Goal: Transaction & Acquisition: Book appointment/travel/reservation

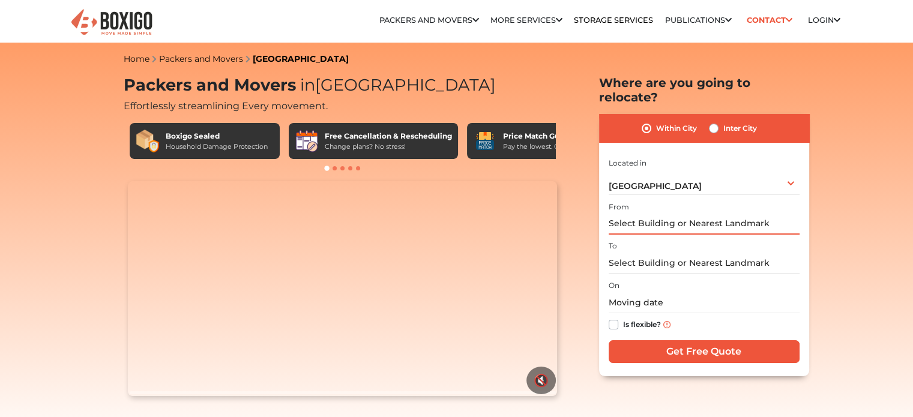
click at [648, 214] on input "text" at bounding box center [703, 224] width 191 height 21
click at [642, 181] on div "[GEOGRAPHIC_DATA] Select City [GEOGRAPHIC_DATA] [GEOGRAPHIC_DATA] [GEOGRAPHIC_D…" at bounding box center [703, 182] width 191 height 25
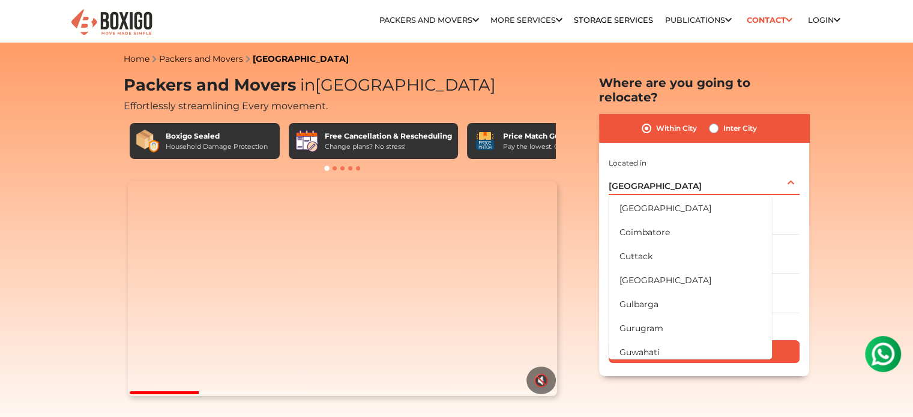
scroll to position [300, 0]
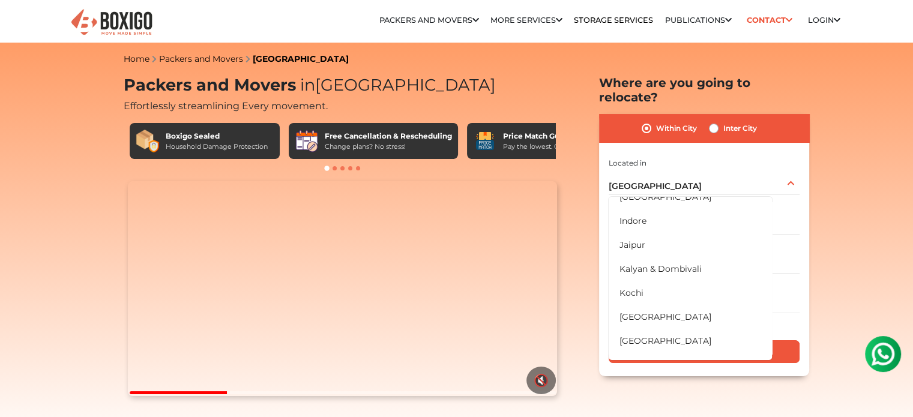
click at [656, 121] on label "Within City" at bounding box center [676, 128] width 41 height 14
click at [648, 121] on input "Within City" at bounding box center [646, 127] width 10 height 12
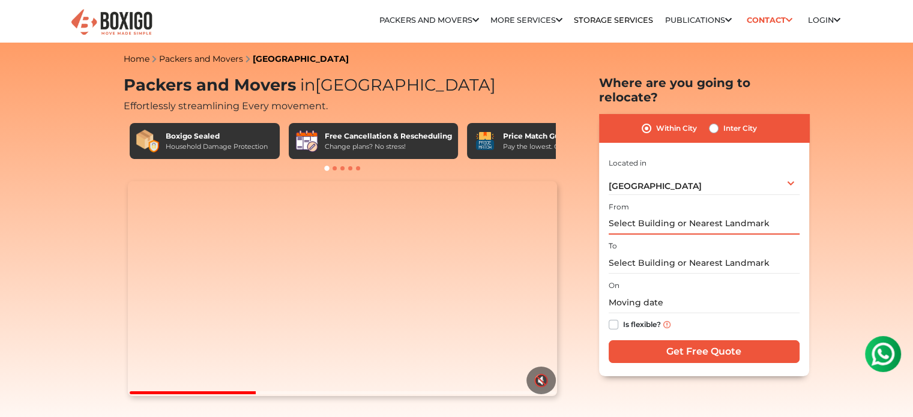
click at [644, 217] on input "text" at bounding box center [703, 224] width 191 height 21
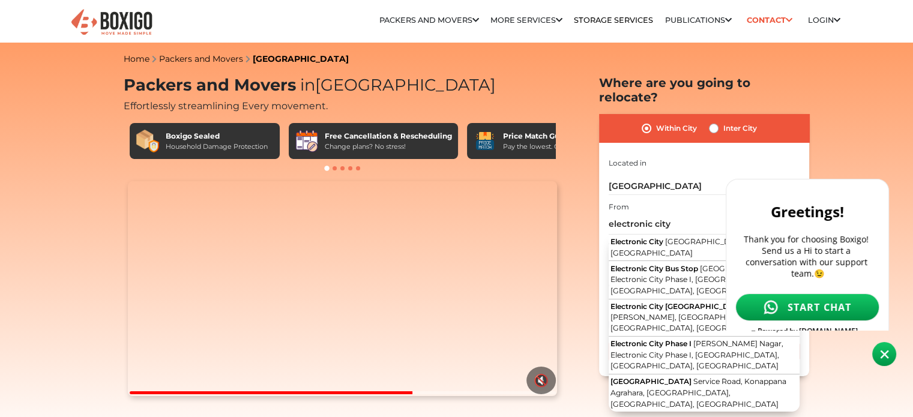
drag, startPoint x: 1484, startPoint y: 581, endPoint x: 880, endPoint y: 354, distance: 645.0
click at [880, 354] on img at bounding box center [884, 354] width 9 height 9
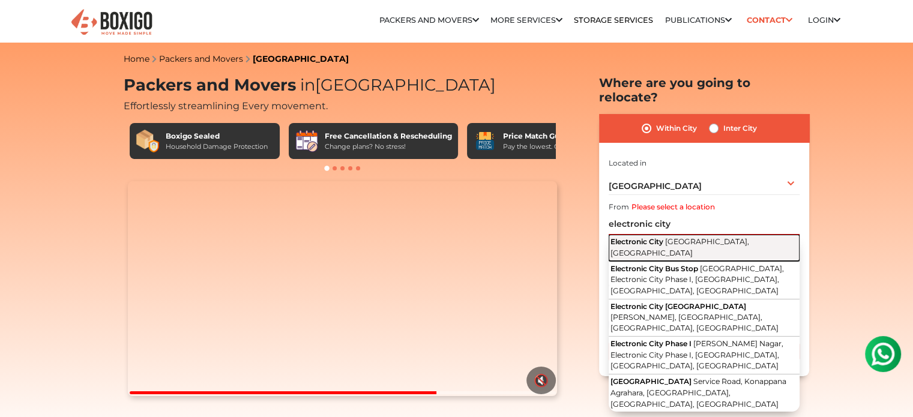
click at [708, 237] on span "[GEOGRAPHIC_DATA], [GEOGRAPHIC_DATA]" at bounding box center [679, 247] width 139 height 20
type input "Electronic City, [GEOGRAPHIC_DATA], [GEOGRAPHIC_DATA]"
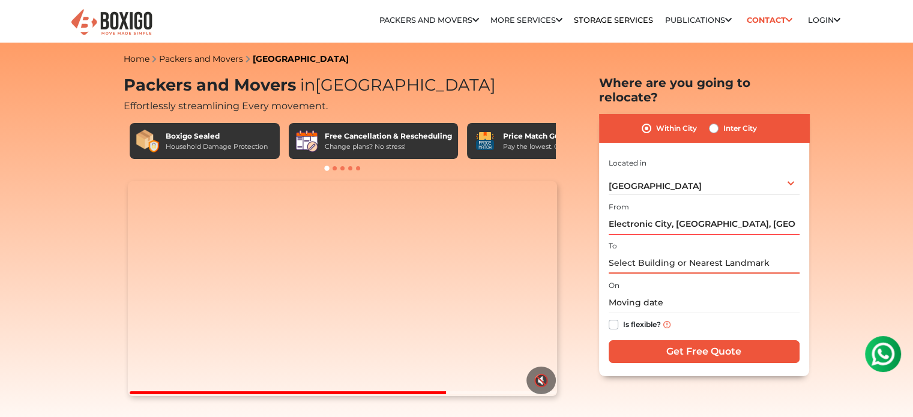
click at [677, 253] on input "text" at bounding box center [703, 263] width 191 height 21
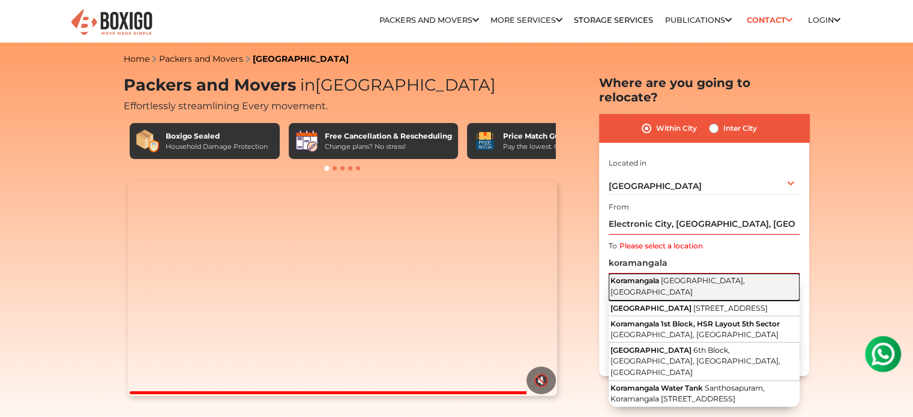
click at [680, 276] on span "[GEOGRAPHIC_DATA], [GEOGRAPHIC_DATA]" at bounding box center [677, 286] width 134 height 20
type input "[GEOGRAPHIC_DATA], [GEOGRAPHIC_DATA], [GEOGRAPHIC_DATA]"
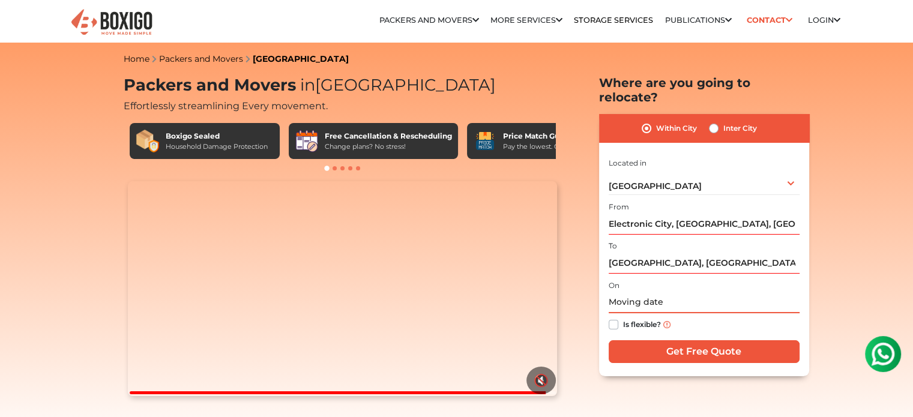
click at [664, 293] on input "text" at bounding box center [703, 302] width 191 height 21
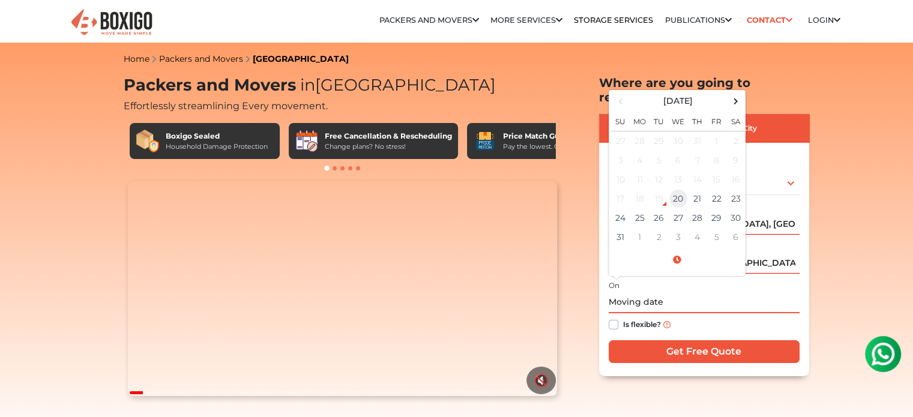
click at [677, 189] on td "20" at bounding box center [677, 198] width 19 height 19
type input "[DATE] 8:30 PM"
click at [705, 317] on div "Is flexible?" at bounding box center [703, 324] width 191 height 23
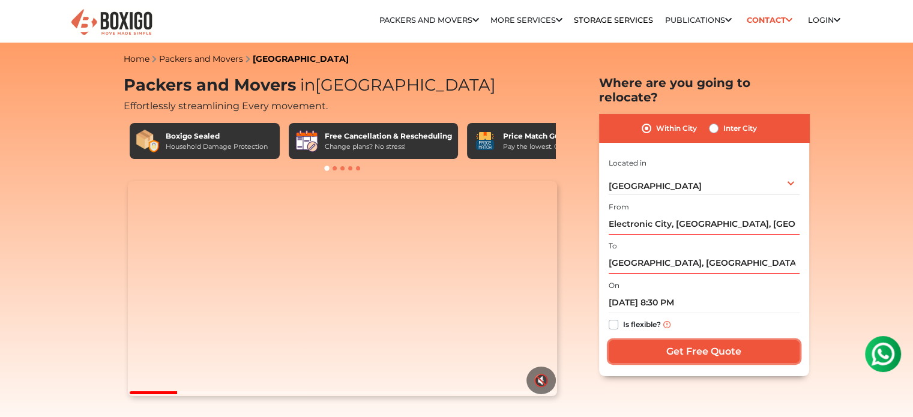
click at [694, 340] on input "Get Free Quote" at bounding box center [703, 351] width 191 height 23
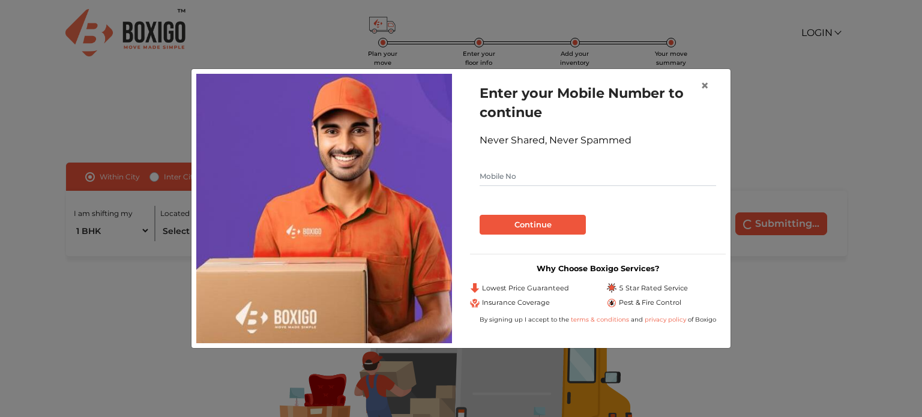
click at [529, 184] on input "text" at bounding box center [597, 176] width 236 height 19
type input "9131592388"
click at [529, 221] on button "Continue" at bounding box center [532, 225] width 106 height 20
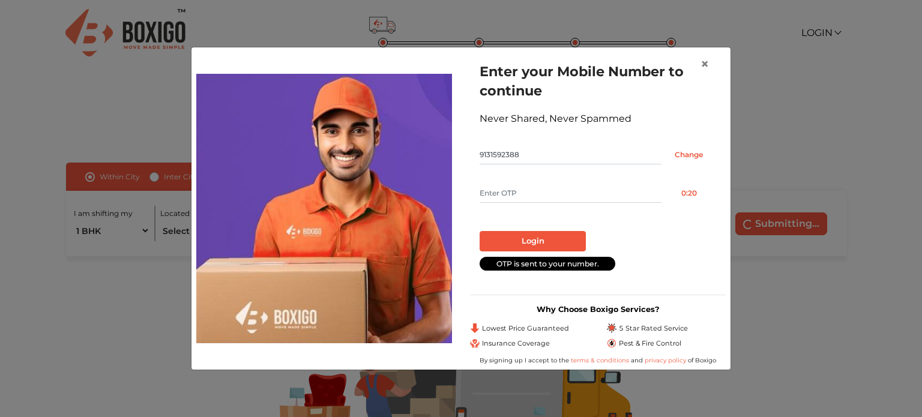
click at [526, 187] on input "text" at bounding box center [570, 193] width 182 height 19
type input "3081"
click at [524, 239] on button "Login" at bounding box center [532, 241] width 106 height 20
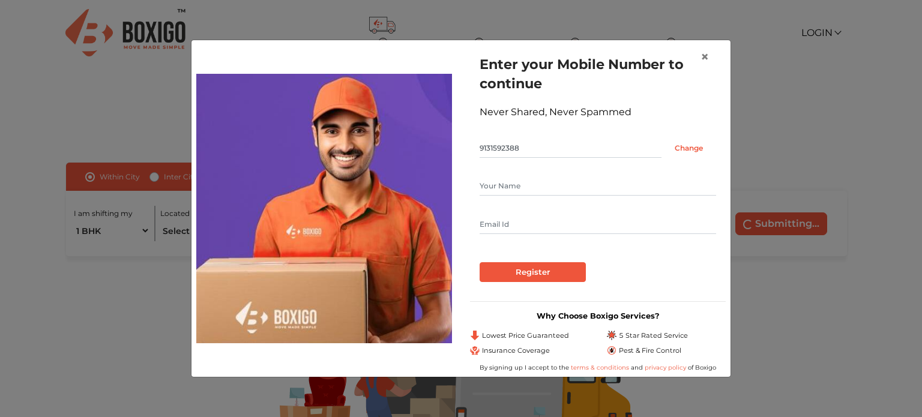
click at [494, 184] on input "text" at bounding box center [597, 185] width 236 height 19
type input "[PERSON_NAME] vr"
click at [562, 229] on input "text" at bounding box center [597, 224] width 236 height 19
type input "[EMAIL_ADDRESS][DOMAIN_NAME]"
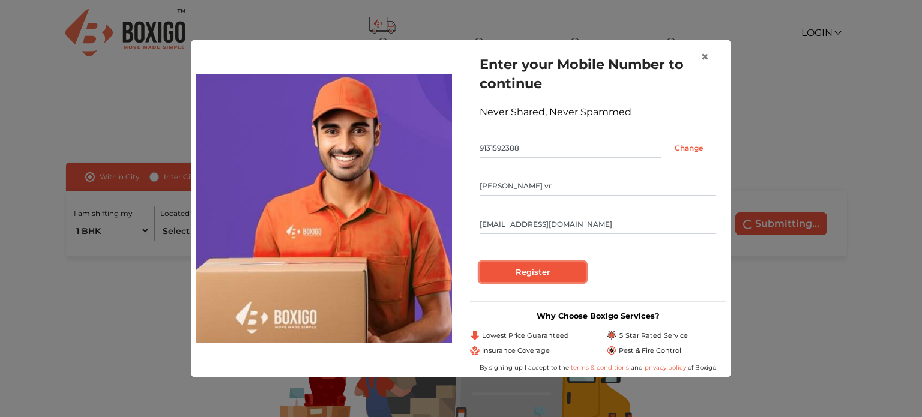
click at [551, 266] on input "Register" at bounding box center [532, 272] width 106 height 20
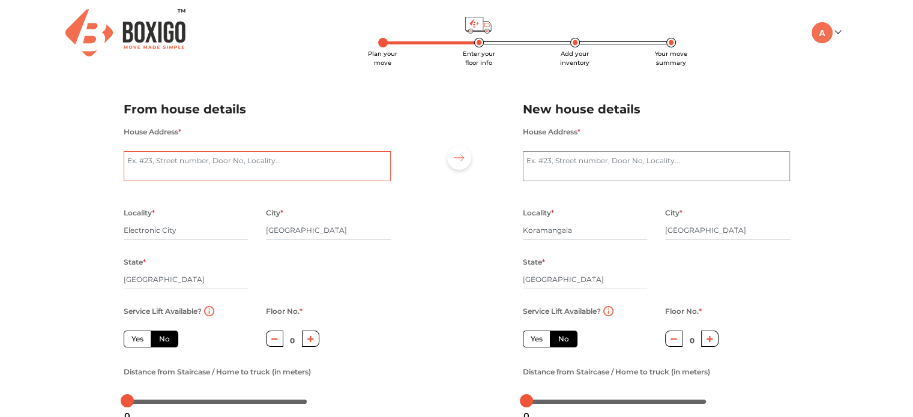
click at [331, 175] on textarea "House Address *" at bounding box center [257, 166] width 267 height 30
click at [281, 166] on textarea "House Address *" at bounding box center [257, 166] width 267 height 30
click at [368, 214] on div "City * [GEOGRAPHIC_DATA]" at bounding box center [328, 229] width 125 height 49
click at [250, 172] on textarea "House Address *" at bounding box center [257, 166] width 267 height 30
